Goal: Task Accomplishment & Management: Manage account settings

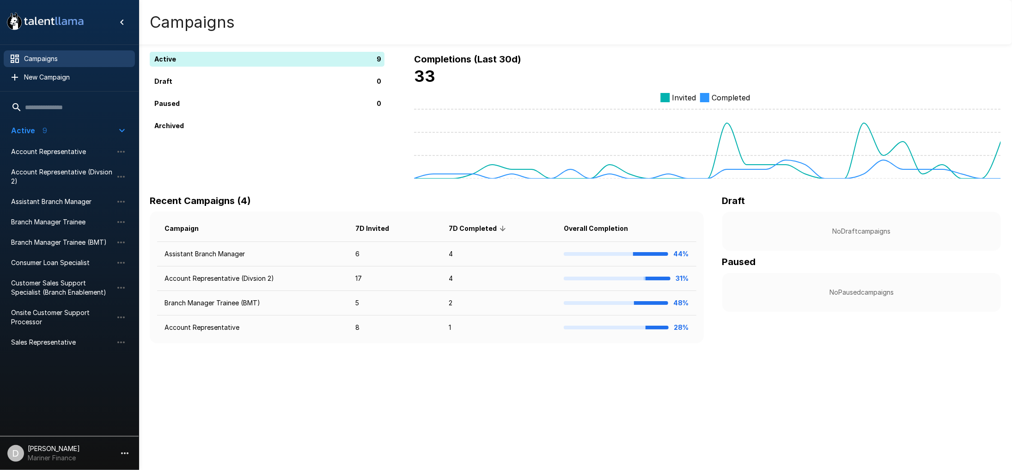
click at [61, 142] on li "Account Representative" at bounding box center [69, 151] width 131 height 20
click at [58, 146] on div "Account Representative" at bounding box center [69, 151] width 131 height 17
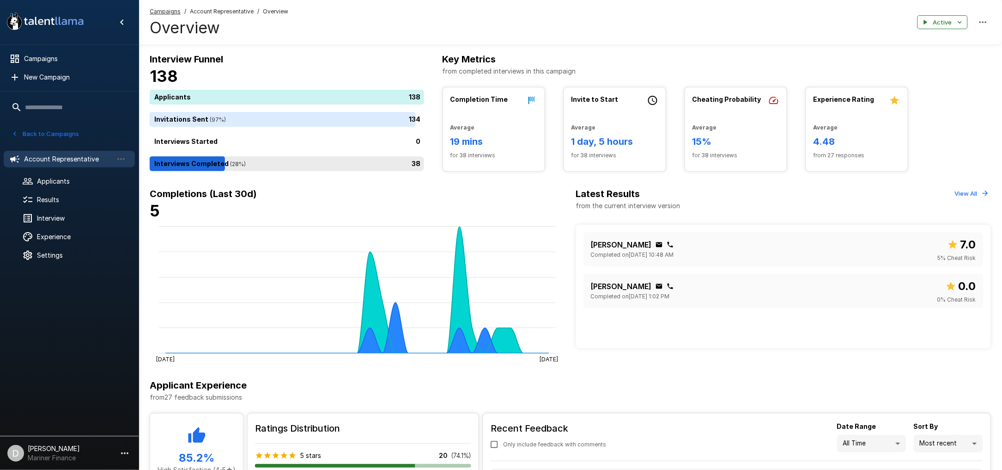
click at [262, 162] on div "38" at bounding box center [289, 163] width 278 height 15
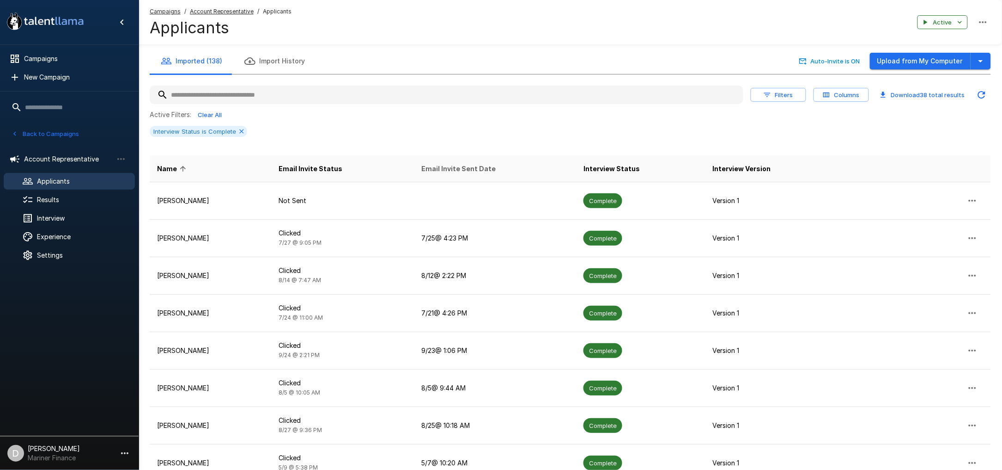
click at [457, 173] on span "Email Invite Sent Date" at bounding box center [458, 168] width 74 height 11
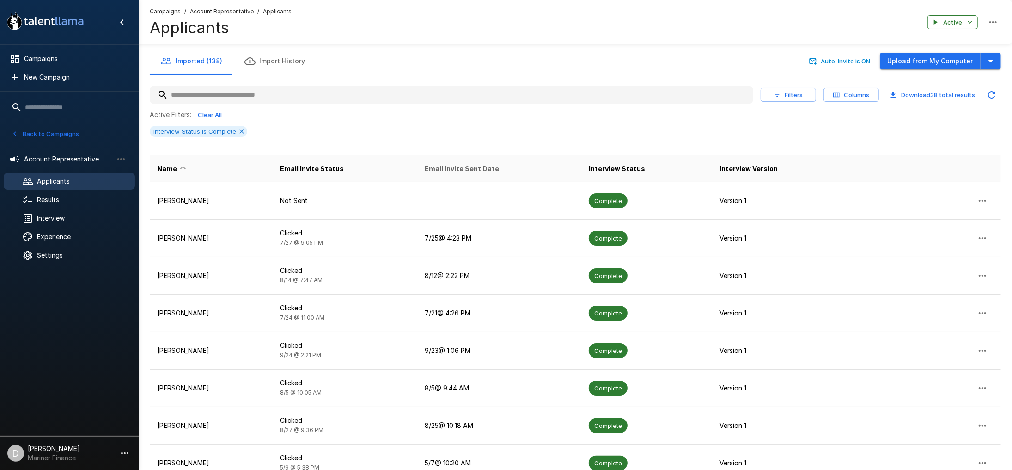
click at [457, 173] on span "Email Invite Sent Date" at bounding box center [462, 168] width 74 height 11
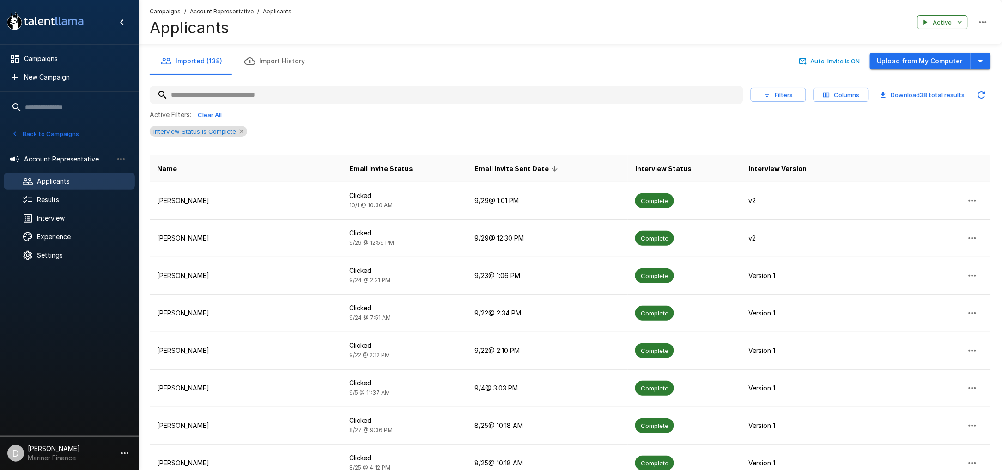
click at [241, 132] on icon at bounding box center [241, 131] width 4 height 4
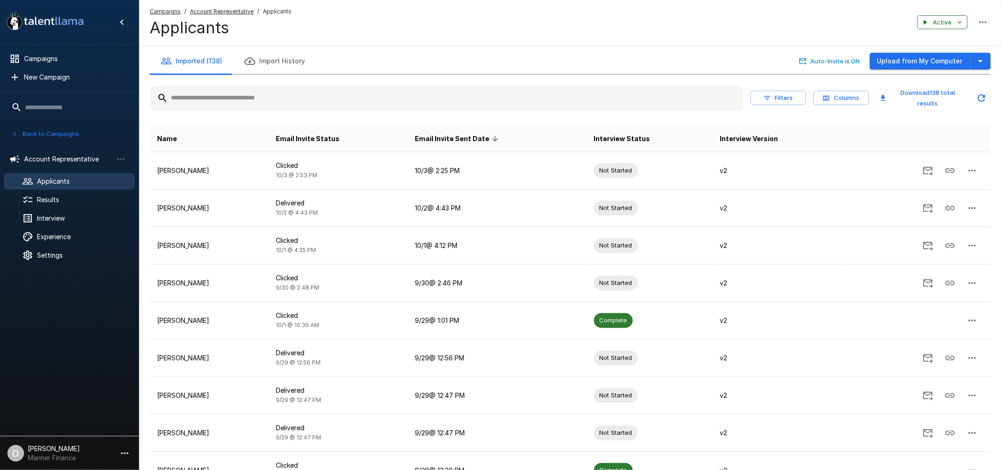
click at [475, 137] on span "Email Invite Sent Date" at bounding box center [458, 138] width 86 height 11
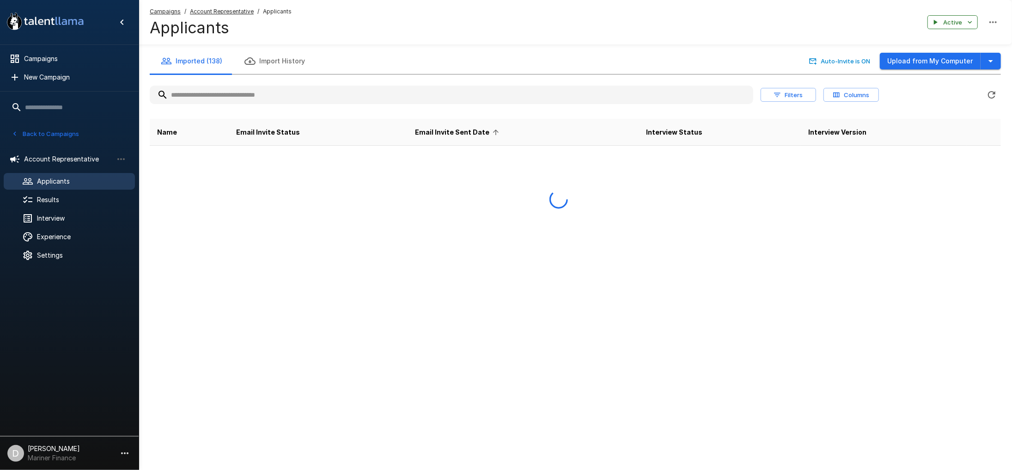
click at [475, 137] on span "Email Invite Sent Date" at bounding box center [458, 132] width 86 height 11
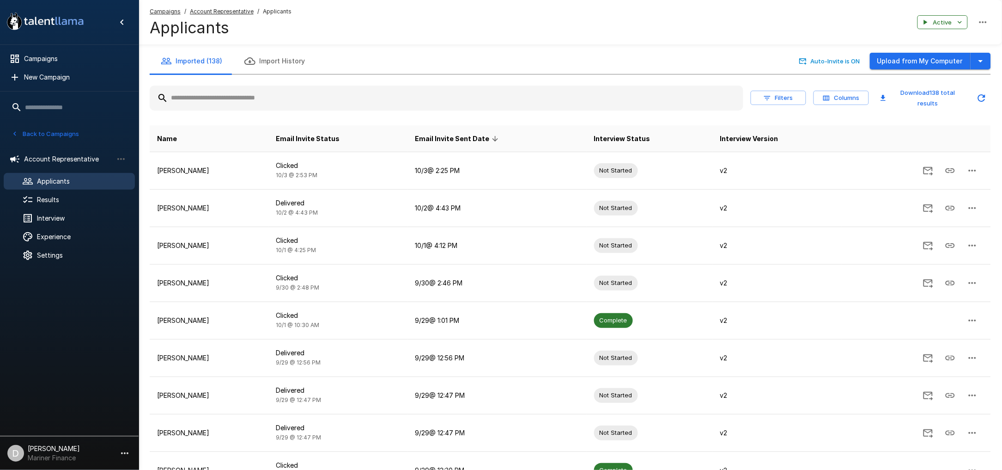
click at [475, 137] on span "Email Invite Sent Date" at bounding box center [458, 138] width 86 height 11
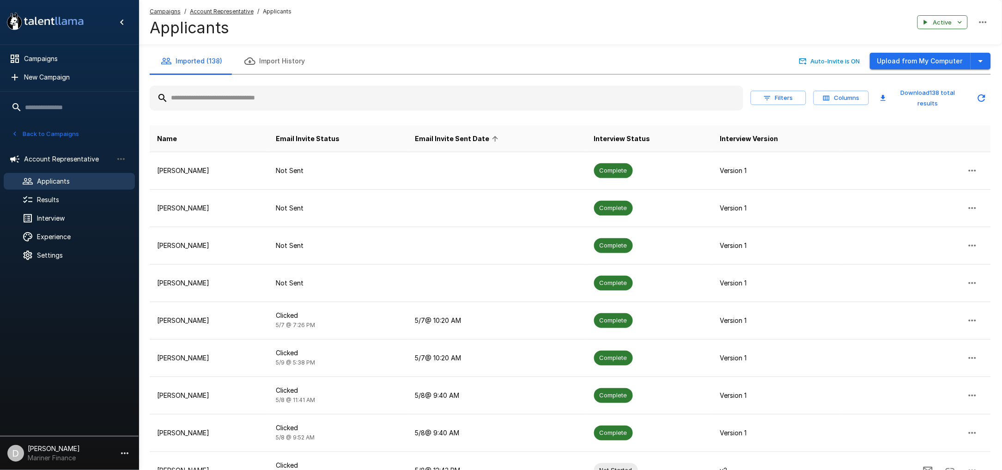
click at [475, 137] on span "Email Invite Sent Date" at bounding box center [458, 138] width 86 height 11
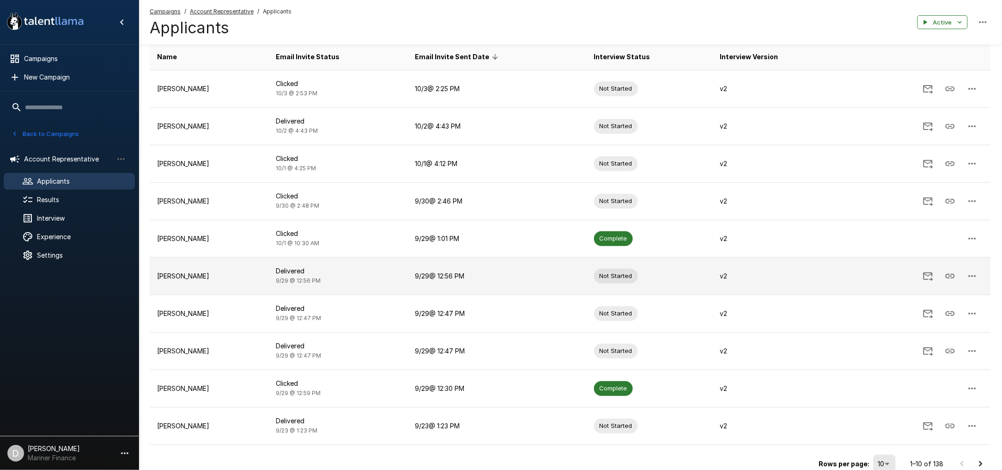
scroll to position [63, 0]
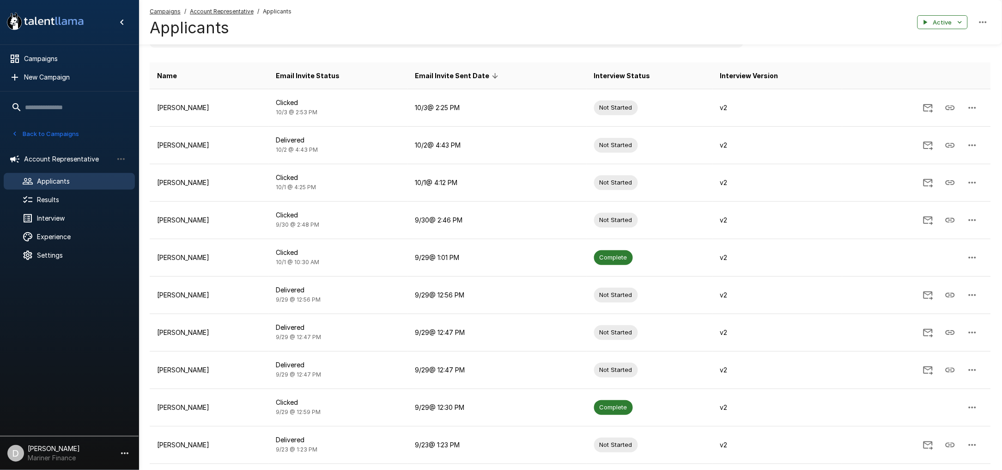
click at [321, 69] on th "Email Invite Status" at bounding box center [337, 75] width 139 height 27
click at [316, 75] on span "Email Invite Status" at bounding box center [308, 75] width 64 height 11
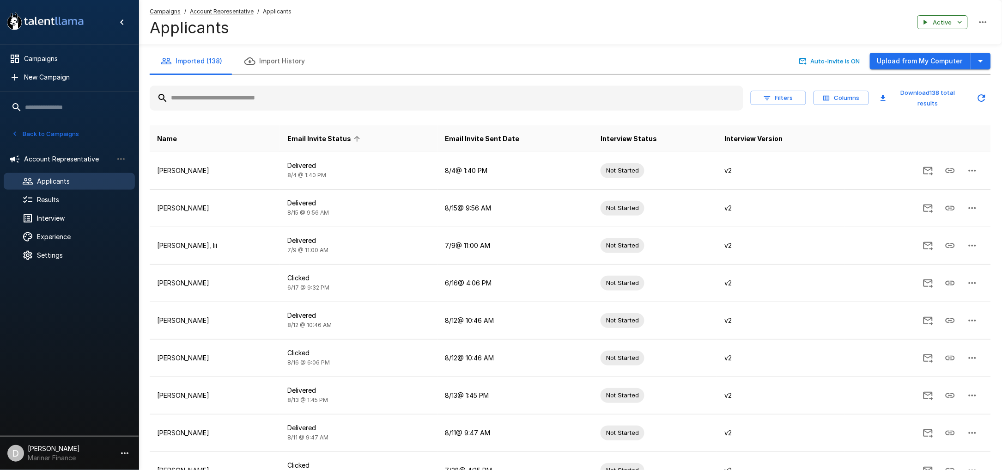
click at [324, 140] on span "Email Invite Status" at bounding box center [325, 138] width 76 height 11
click at [329, 139] on span "Email Invite Status" at bounding box center [325, 138] width 76 height 11
click at [336, 140] on span "Email Invite Status" at bounding box center [325, 138] width 76 height 11
click at [361, 139] on icon at bounding box center [357, 138] width 8 height 8
click at [492, 140] on span "Email Invite Sent Date" at bounding box center [482, 138] width 74 height 11
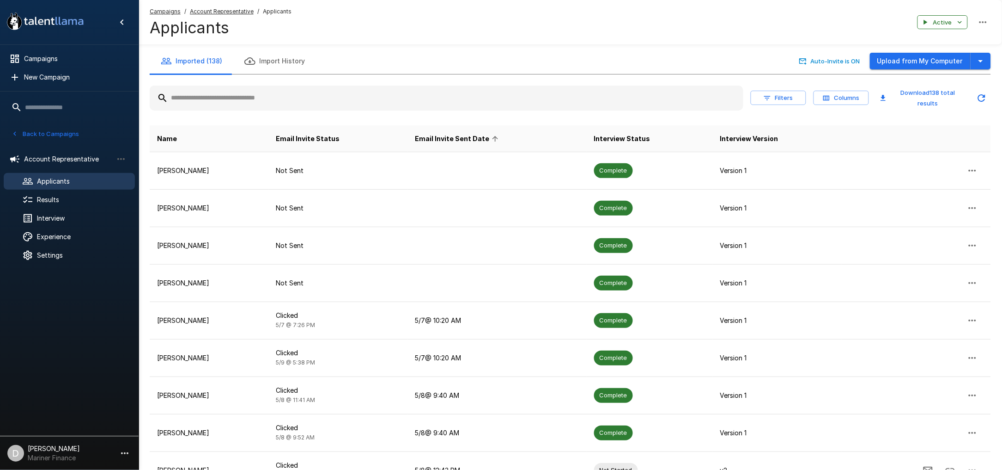
click at [444, 140] on span "Email Invite Sent Date" at bounding box center [458, 138] width 86 height 11
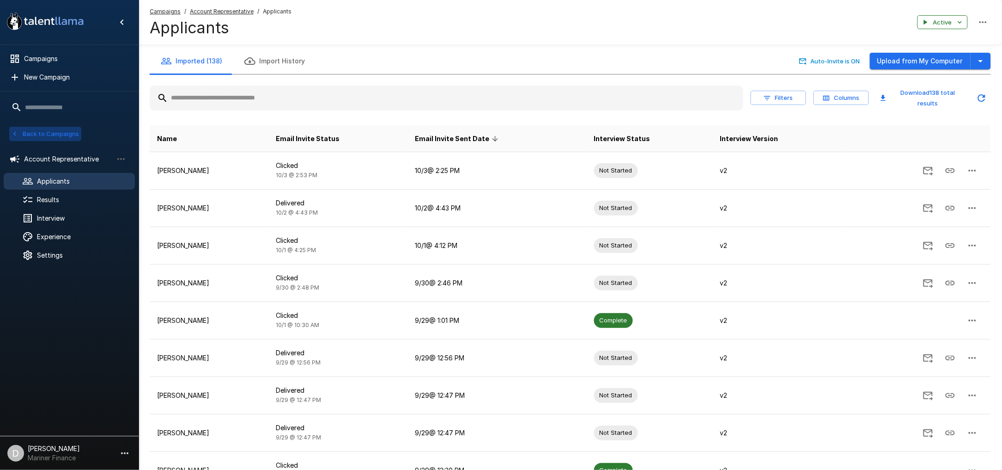
click at [66, 134] on button "Back to Campaigns" at bounding box center [45, 134] width 72 height 14
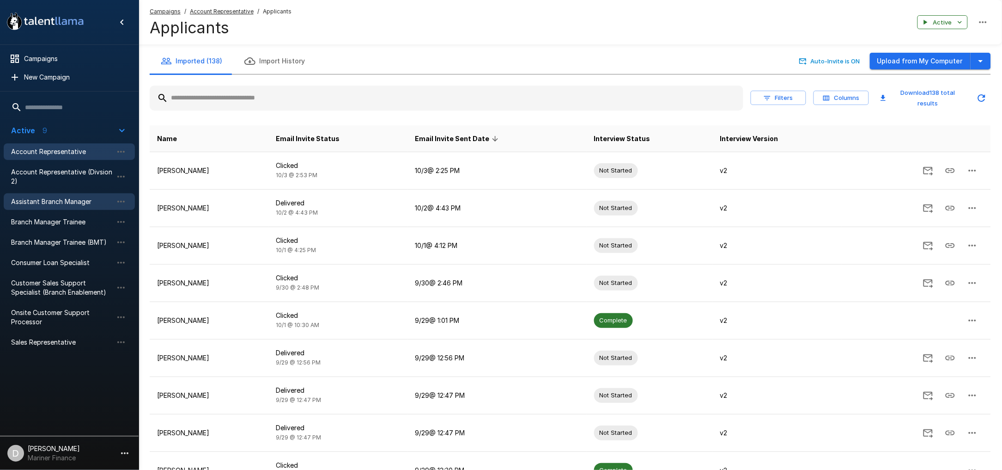
click at [65, 198] on span "Assistant Branch Manager" at bounding box center [62, 201] width 102 height 9
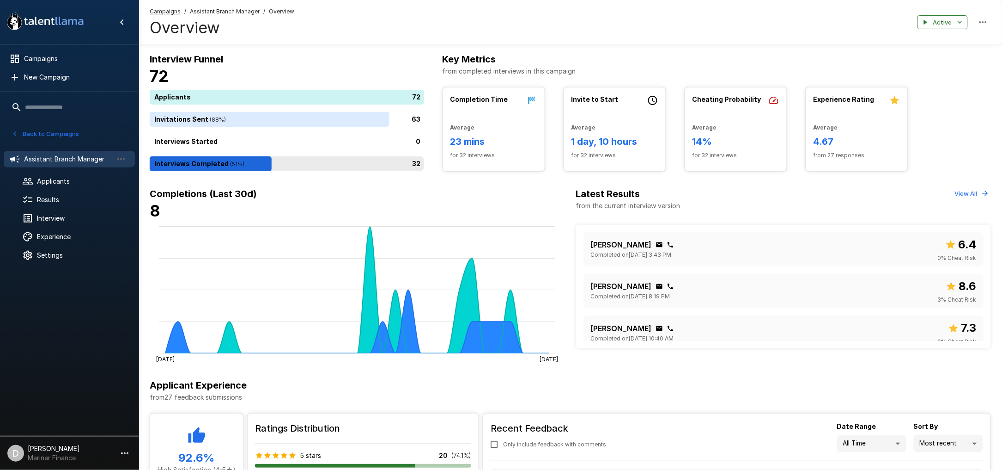
click at [233, 162] on div "32" at bounding box center [289, 163] width 278 height 15
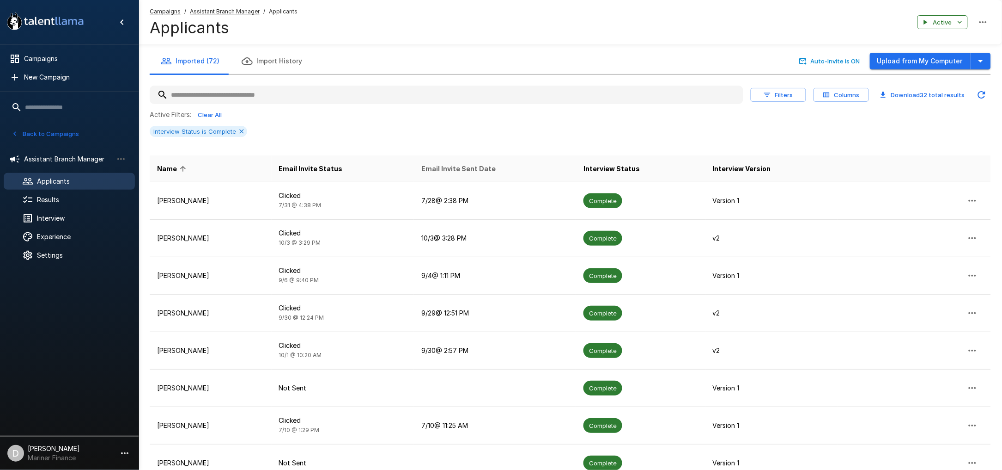
click at [466, 163] on span "Email Invite Sent Date" at bounding box center [458, 168] width 74 height 11
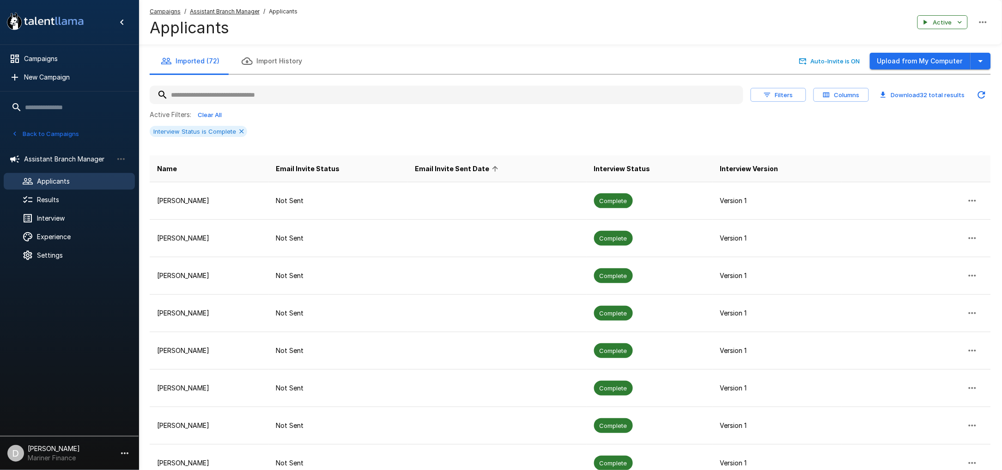
click at [462, 170] on span "Email Invite Sent Date" at bounding box center [458, 168] width 86 height 11
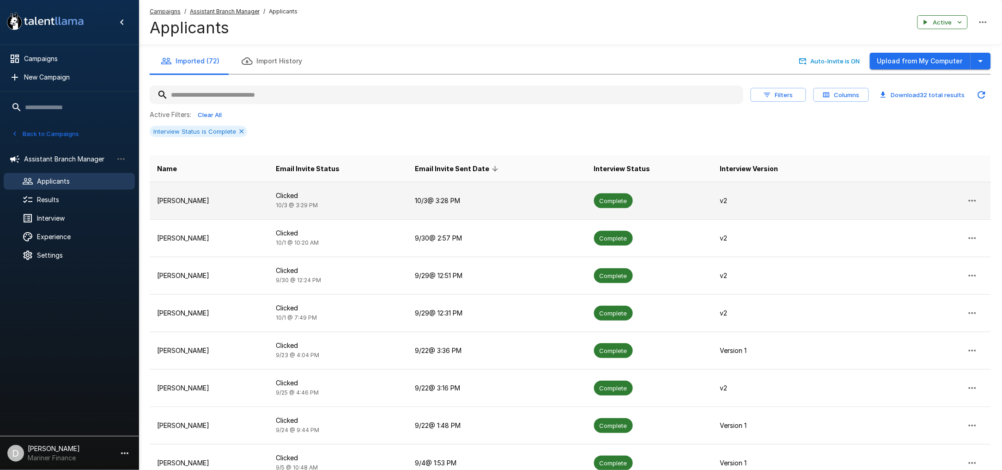
click at [192, 195] on td "[PERSON_NAME]" at bounding box center [209, 200] width 119 height 37
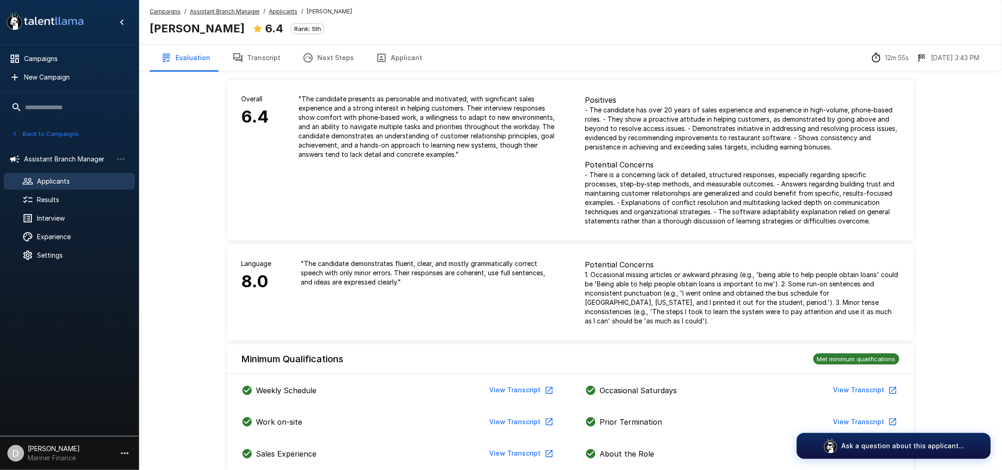
drag, startPoint x: 229, startPoint y: 54, endPoint x: 273, endPoint y: 60, distance: 43.9
click at [232, 54] on icon "button" at bounding box center [237, 57] width 11 height 11
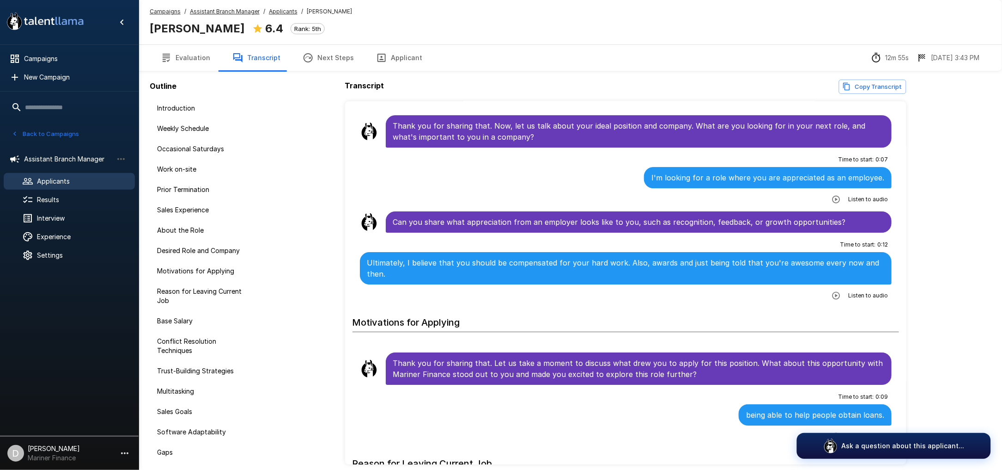
scroll to position [1047, 0]
